Goal: Ask a question

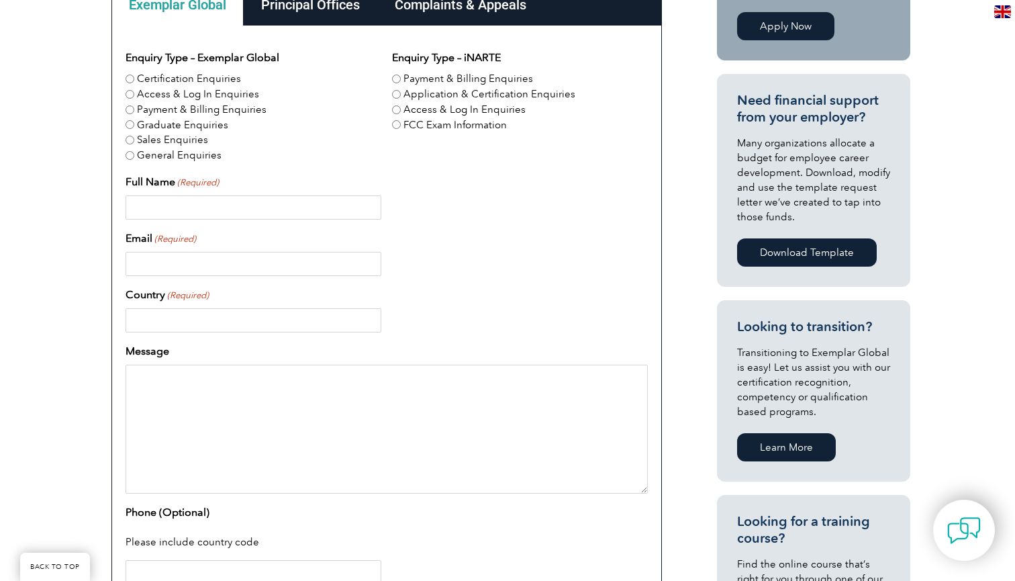
scroll to position [429, 0]
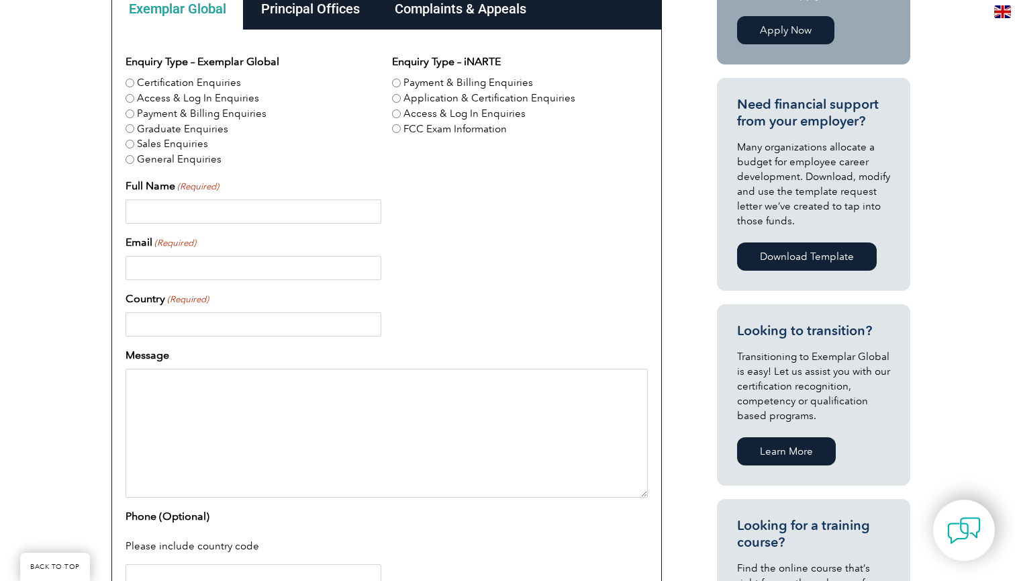
click at [226, 112] on label "Payment & Billing Enquiries" at bounding box center [202, 113] width 130 height 15
click at [134, 112] on input "Payment & Billing Enquiries" at bounding box center [130, 113] width 9 height 9
radio input "true"
type input "[PERSON_NAME]"
type input "[EMAIL_ADDRESS][DOMAIN_NAME]"
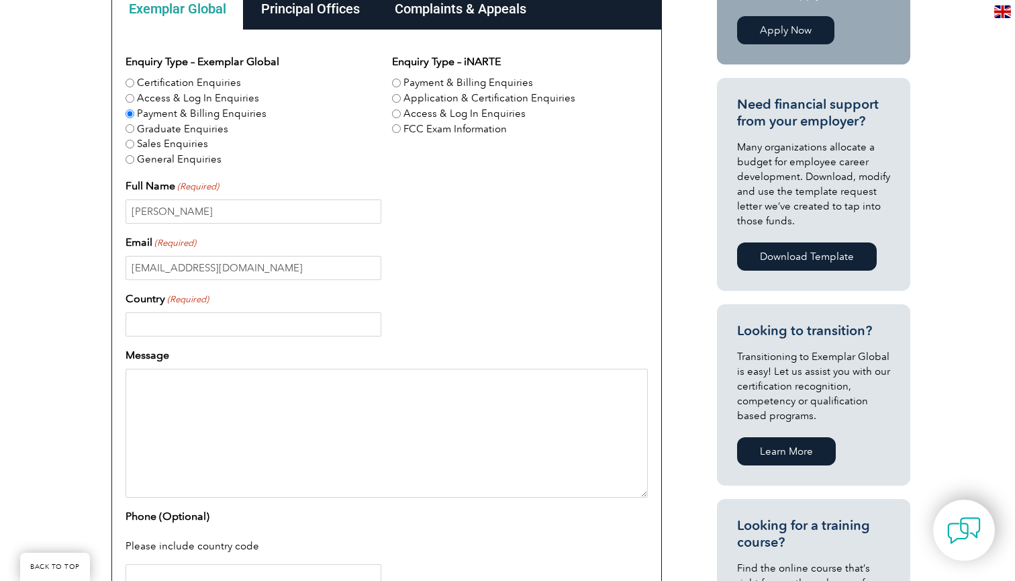
click at [70, 238] on div "Have a question or feedback for us? We’d love to hear from you! Please complete…" at bounding box center [507, 307] width 1015 height 870
click at [154, 336] on div "Enquiry Type – Exemplar Global Certification Enquiries Access & Log In Enquirie…" at bounding box center [387, 321] width 522 height 534
type input "[GEOGRAPHIC_DATA]"
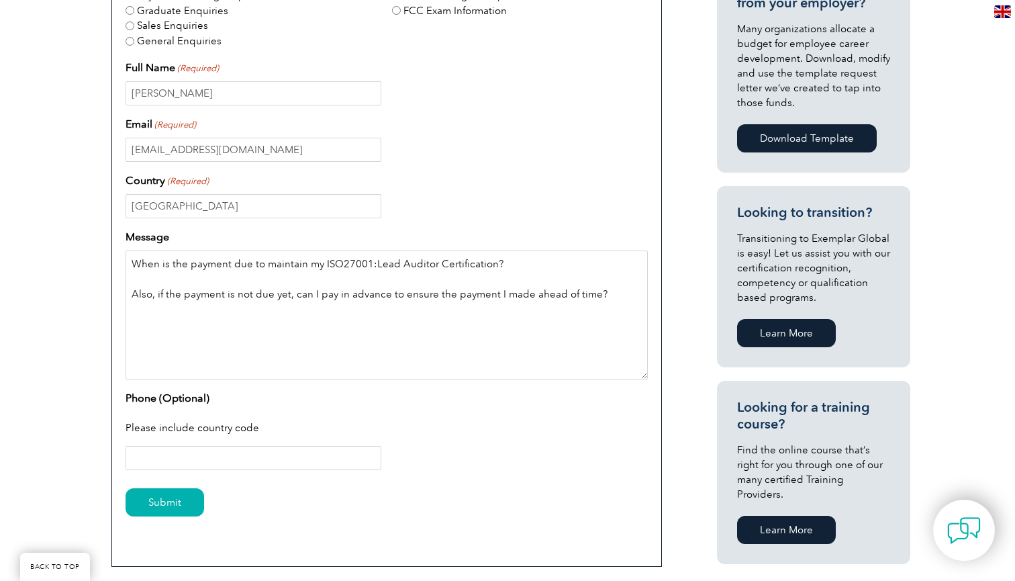
scroll to position [601, 0]
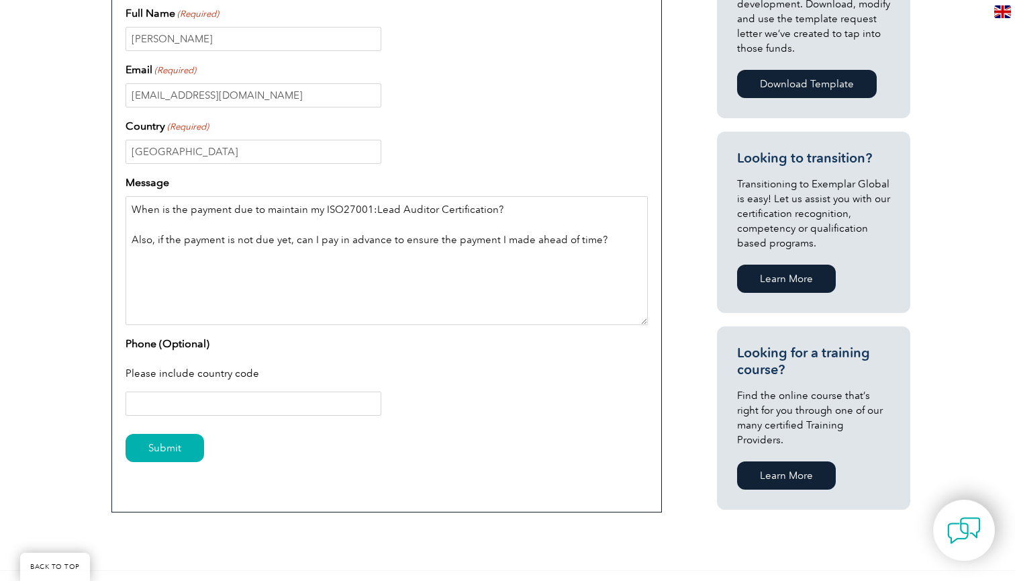
type textarea "When is the payment due to maintain my ISO27001:Lead Auditor Certification? Als…"
type input "4168843575"
click at [433, 360] on div "Please include country code" at bounding box center [387, 374] width 522 height 35
click at [560, 210] on textarea "When is the payment due to maintain my ISO27001:Lead Auditor Certification? Als…" at bounding box center [387, 260] width 522 height 129
click at [618, 244] on textarea "When is the payment due to maintain my ISO27001:Lead Auditor Certification? Als…" at bounding box center [387, 260] width 522 height 129
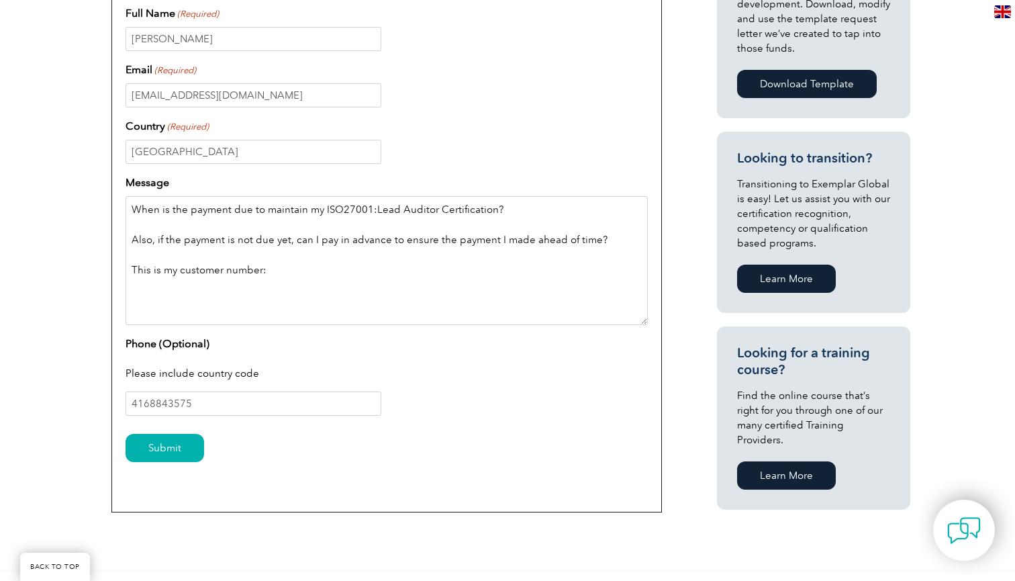
paste textarea "Customer number: C-488890"
drag, startPoint x: 355, startPoint y: 266, endPoint x: 263, endPoint y: 270, distance: 92.0
click at [263, 270] on textarea "When is the payment due to maintain my ISO27001:Lead Auditor Certification? Als…" at bounding box center [387, 260] width 522 height 129
type textarea "When is the payment due to maintain my ISO27001:Lead Auditor Certification? Als…"
click at [183, 442] on input "Submit" at bounding box center [165, 448] width 79 height 28
